Goal: Book appointment/travel/reservation

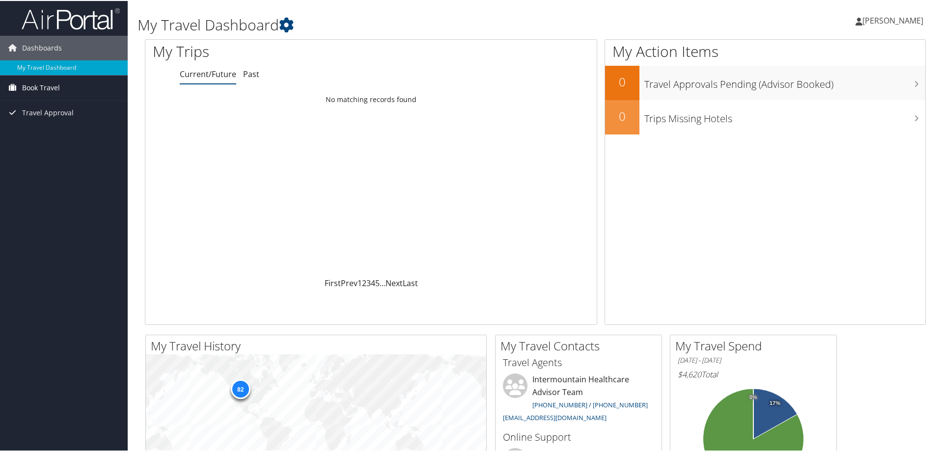
click at [38, 90] on span "Book Travel" at bounding box center [41, 87] width 38 height 25
click at [46, 82] on span "Book Travel" at bounding box center [41, 87] width 38 height 25
click at [55, 87] on span "Book Travel" at bounding box center [41, 87] width 38 height 25
click at [71, 123] on link "Book/Manage Online Trips" at bounding box center [64, 121] width 128 height 15
